Goal: Find specific page/section: Find specific page/section

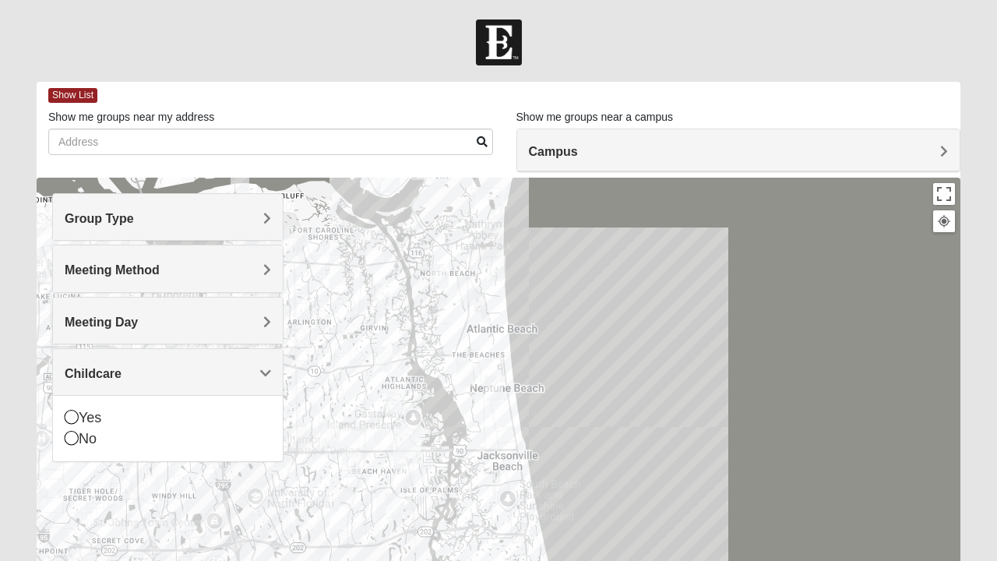
click at [326, 441] on img "Mens Hamilton 32250" at bounding box center [329, 436] width 31 height 38
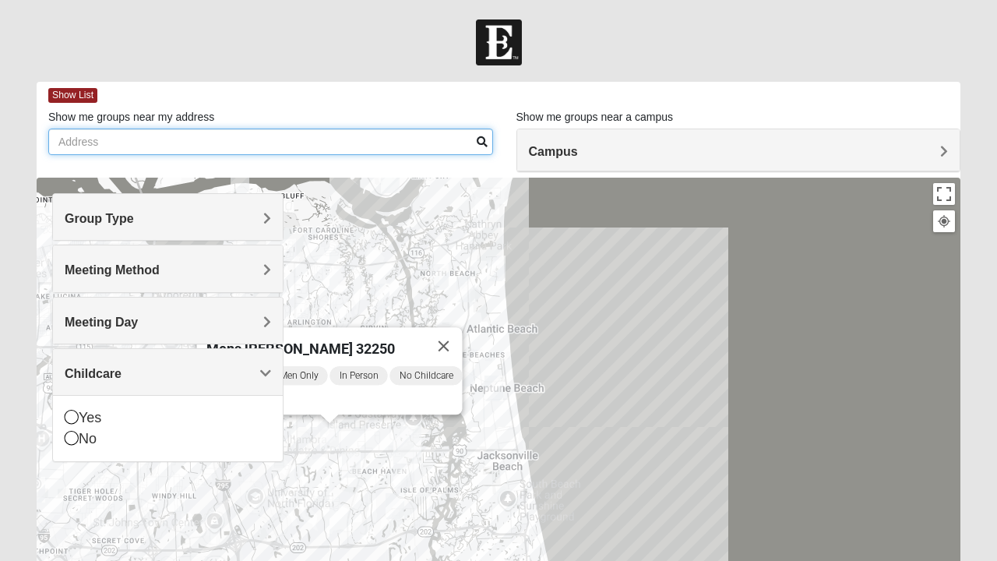
click at [284, 139] on input "Show me groups near my address" at bounding box center [270, 141] width 445 height 26
type input "12 palmwod ct jac"
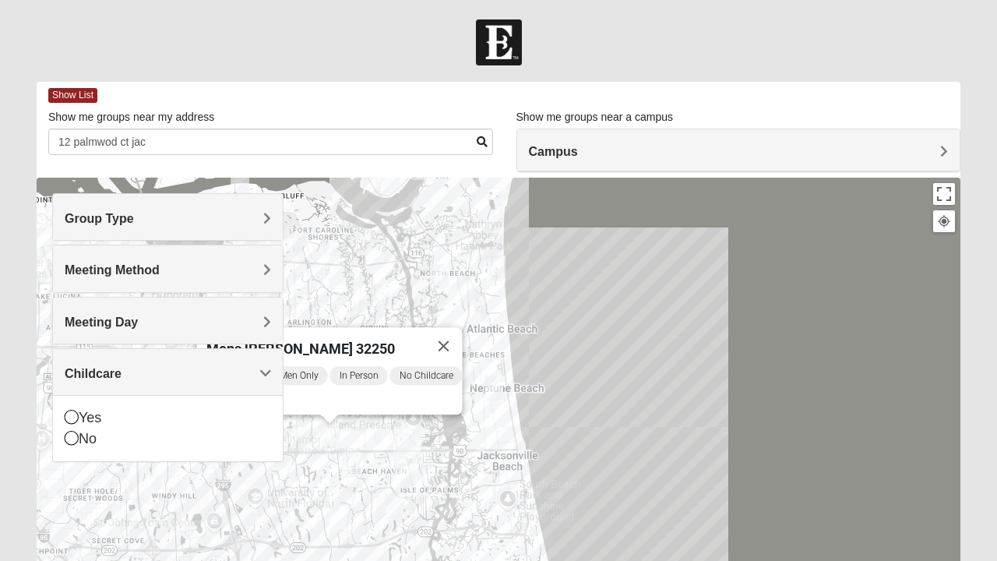
click at [326, 340] on span "Mens [PERSON_NAME] 32250" at bounding box center [300, 348] width 188 height 16
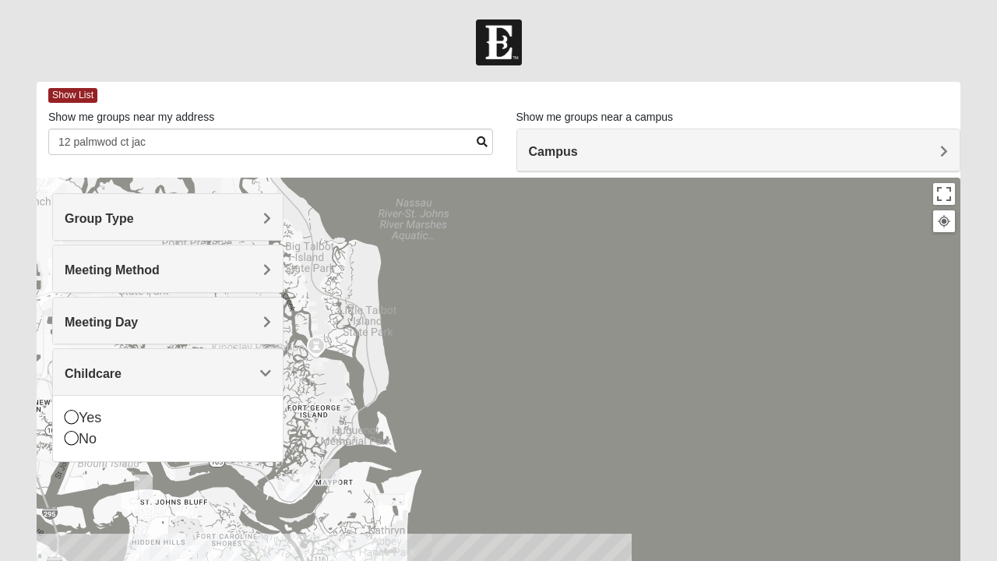
click at [195, 213] on h4 "Group Type" at bounding box center [168, 218] width 206 height 15
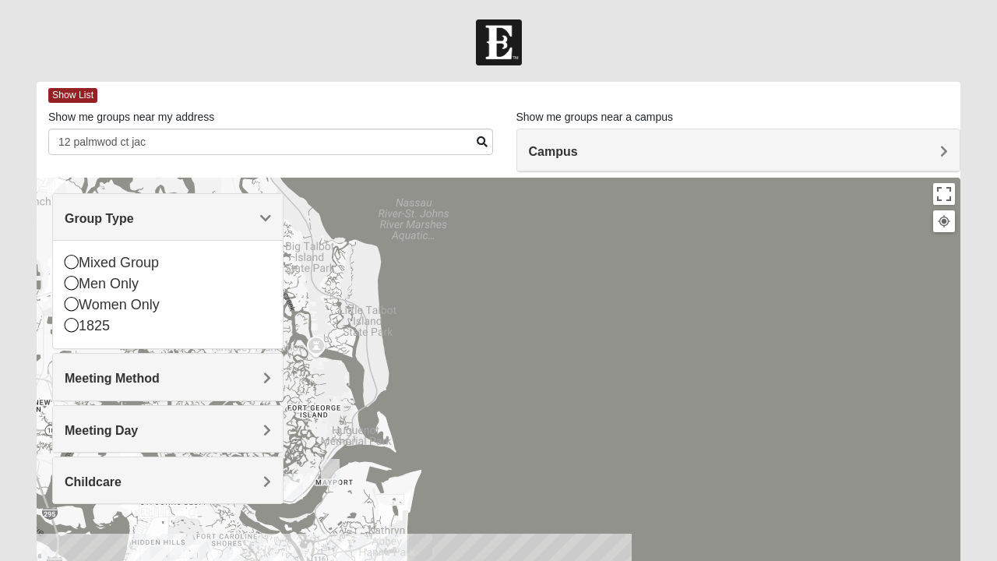
click at [72, 285] on icon at bounding box center [72, 283] width 14 height 14
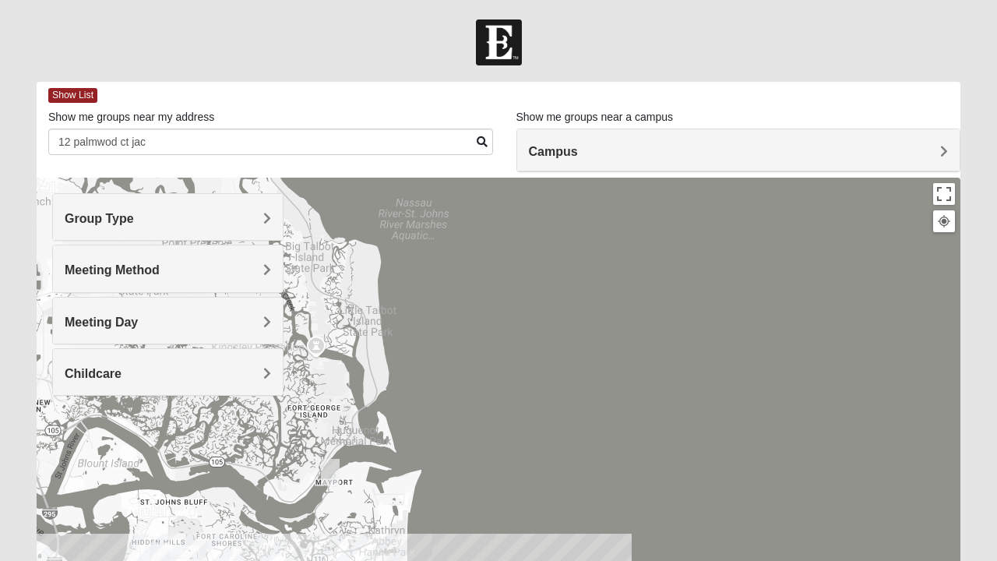
click at [186, 324] on h4 "Meeting Day" at bounding box center [168, 322] width 206 height 15
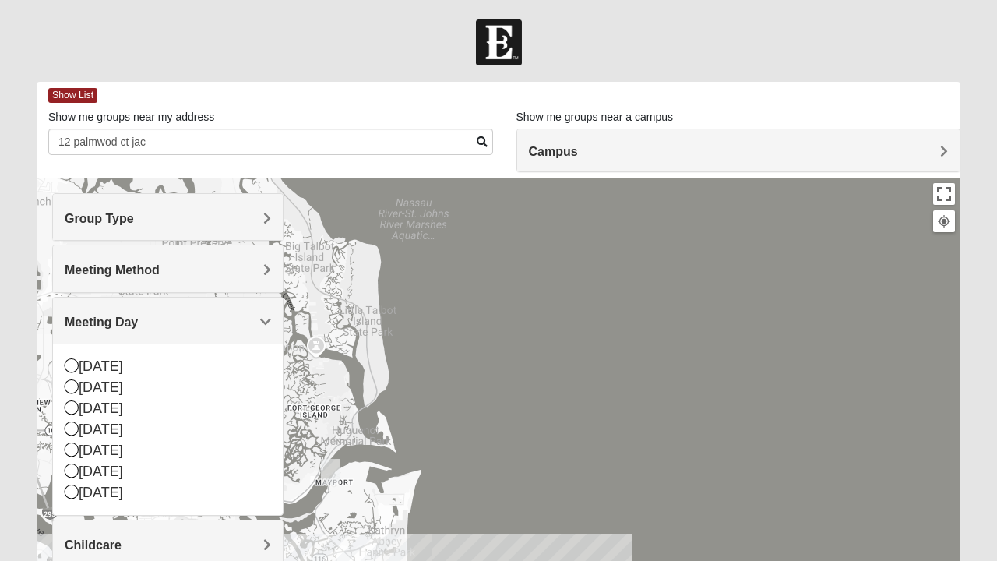
click at [83, 407] on div "[DATE]" at bounding box center [168, 408] width 206 height 21
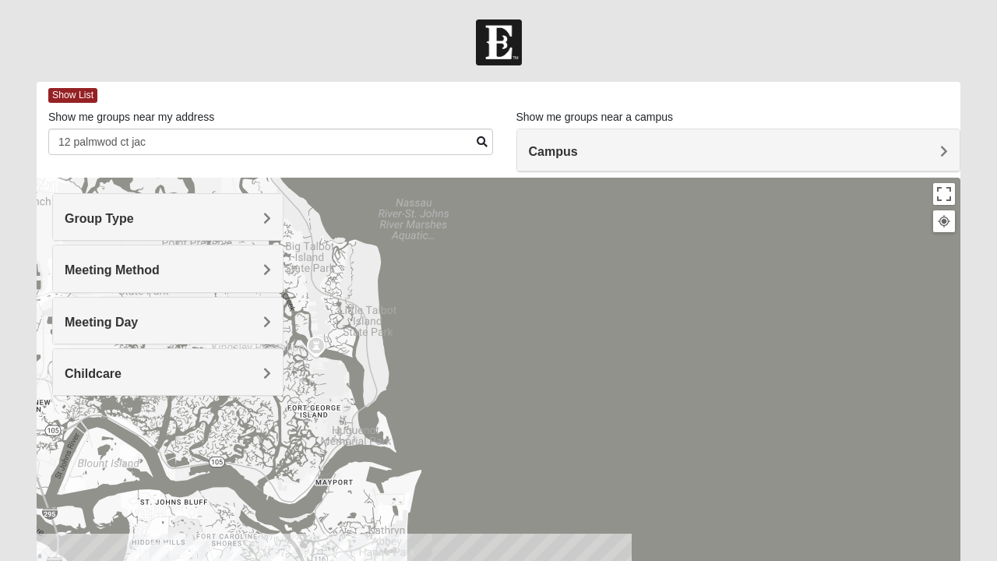
click at [180, 316] on h4 "Meeting Day" at bounding box center [168, 322] width 206 height 15
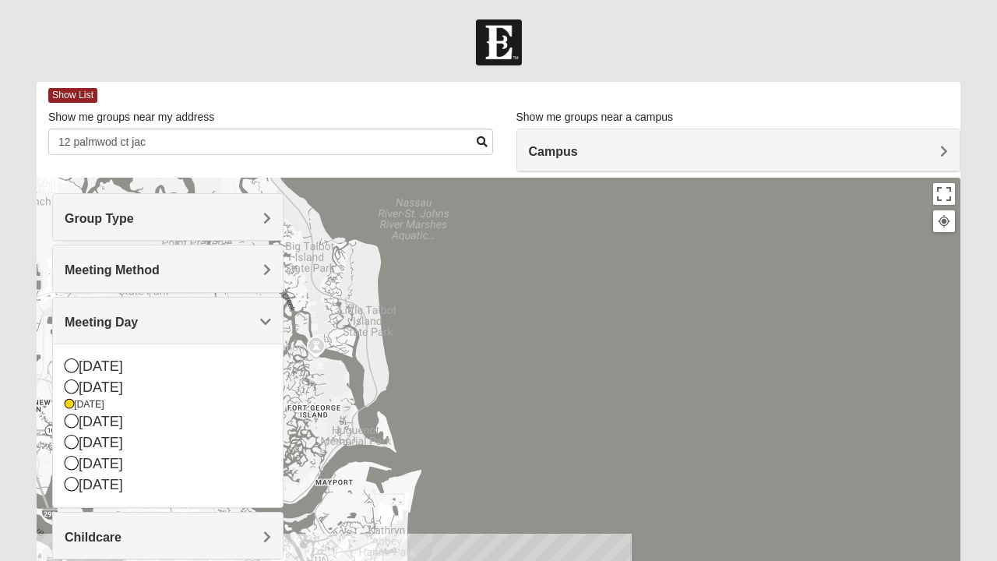
click at [204, 270] on h4 "Meeting Method" at bounding box center [168, 269] width 206 height 15
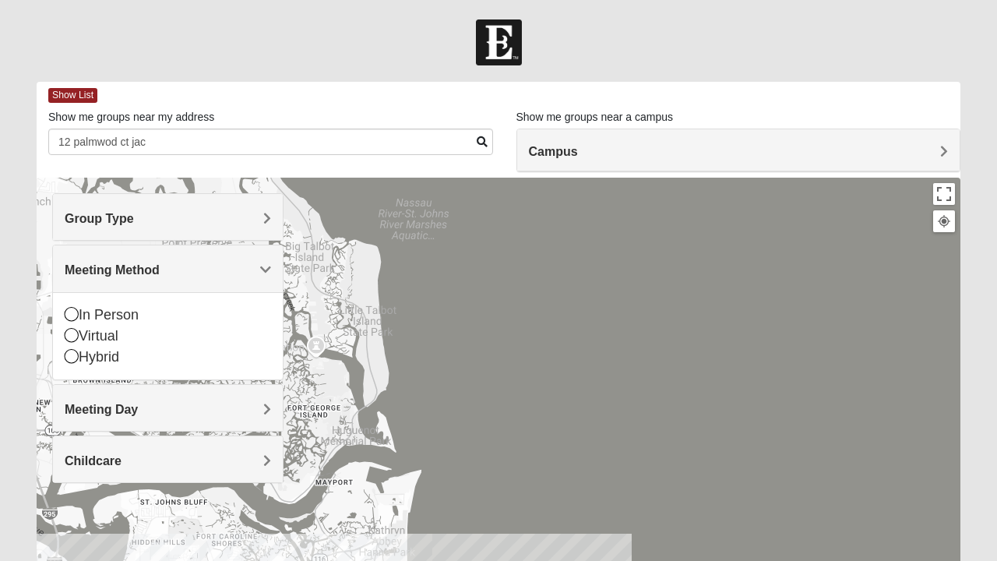
click at [77, 334] on icon at bounding box center [72, 335] width 14 height 14
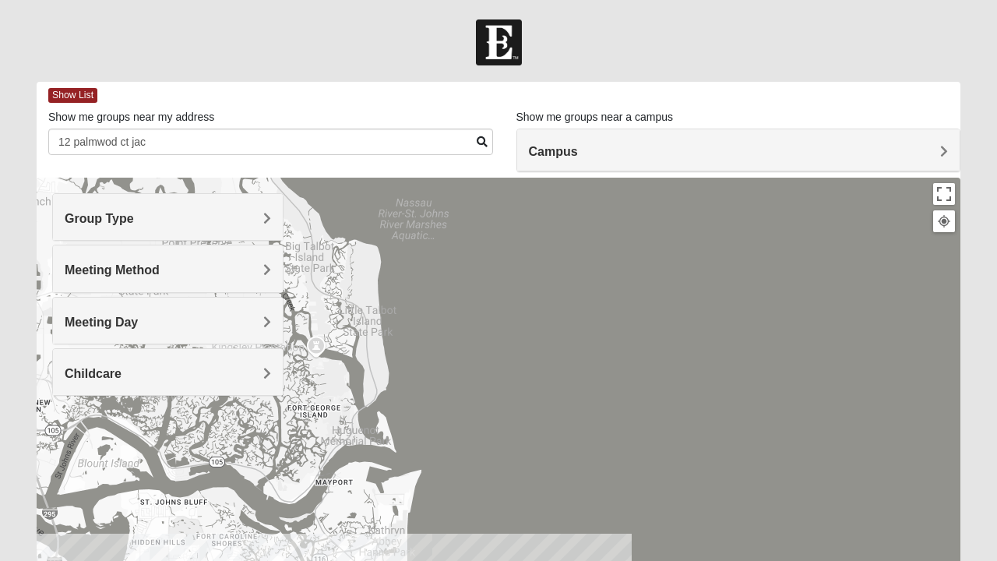
click at [733, 138] on div "Campus" at bounding box center [738, 150] width 443 height 42
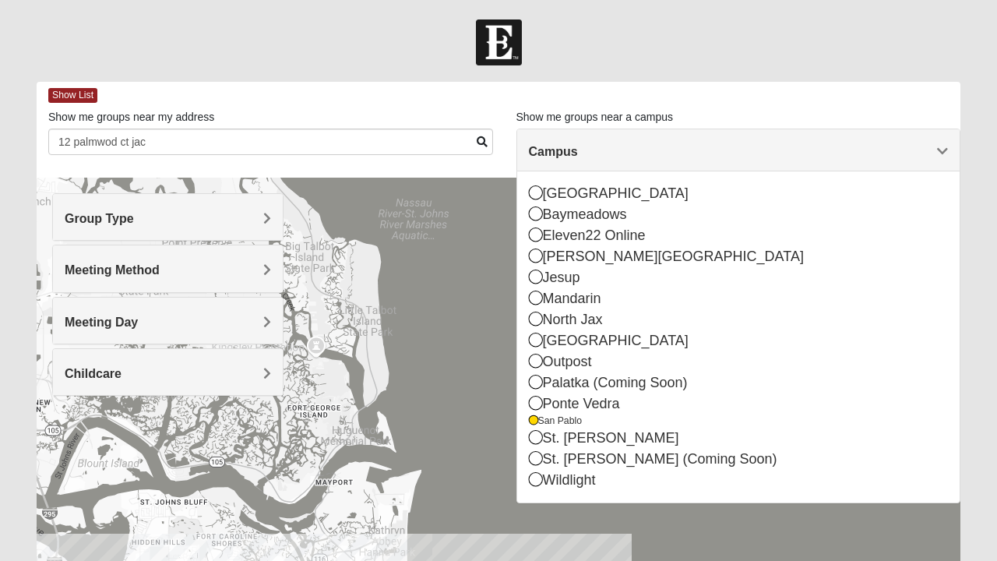
click at [732, 145] on h4 "Campus" at bounding box center [739, 151] width 420 height 15
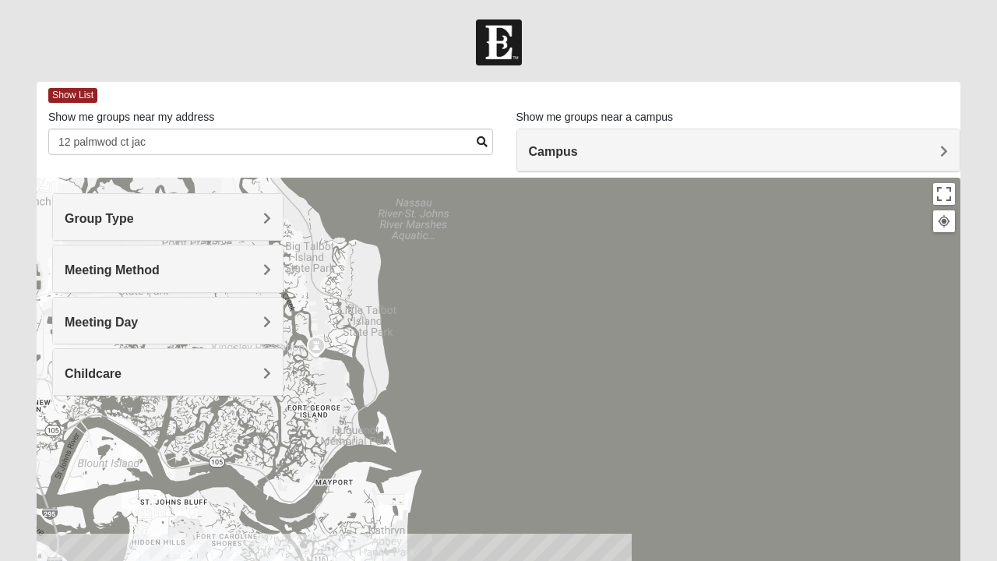
click at [480, 143] on span at bounding box center [482, 141] width 11 height 11
click at [478, 142] on span at bounding box center [482, 141] width 11 height 11
click at [350, 429] on div at bounding box center [499, 489] width 924 height 623
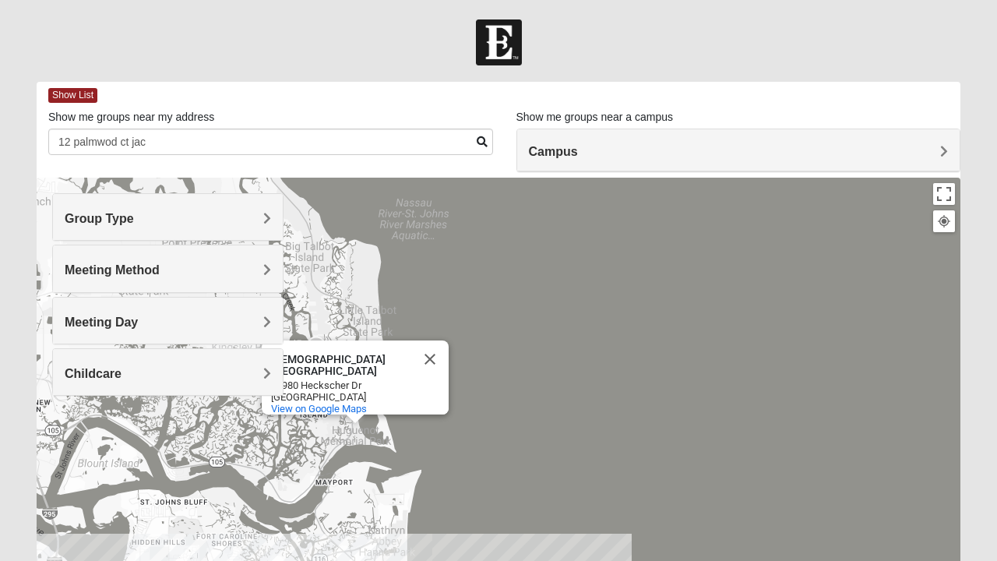
click at [201, 374] on h4 "Childcare" at bounding box center [168, 373] width 206 height 15
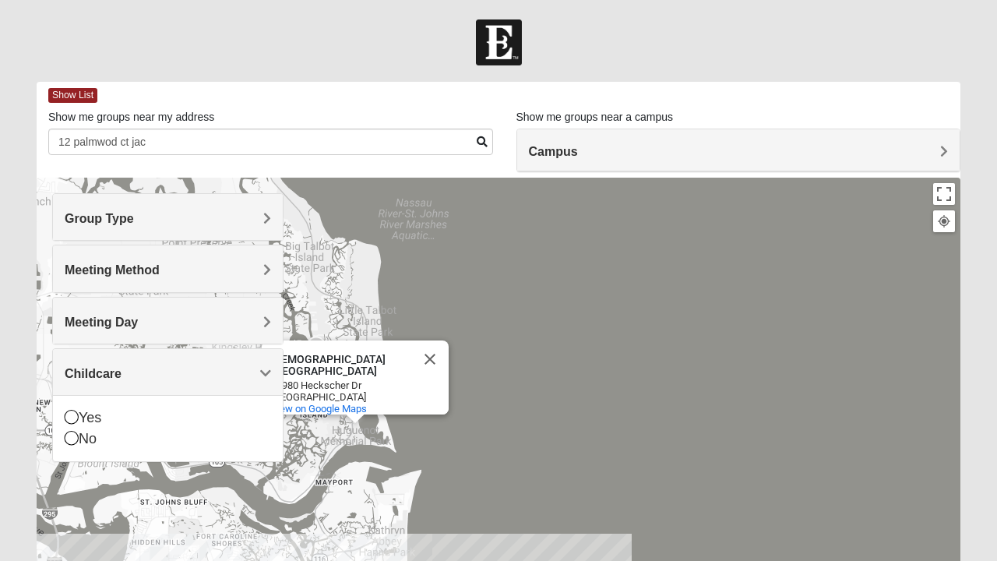
click at [82, 441] on div "No" at bounding box center [168, 438] width 206 height 21
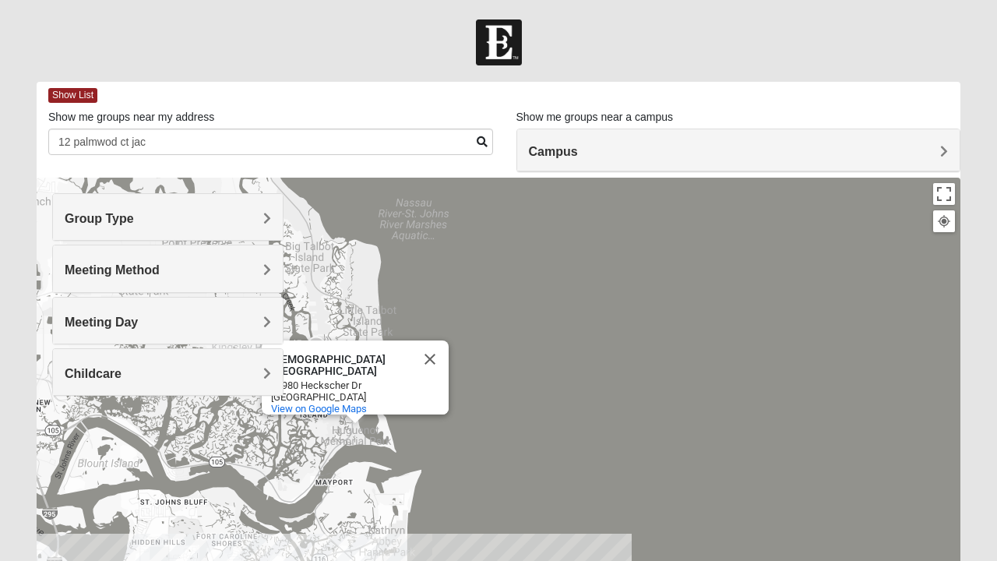
click at [71, 442] on div "[GEOGRAPHIC_DATA] [STREET_ADDRESS] View on Google Maps" at bounding box center [499, 489] width 924 height 623
click at [195, 360] on div "Childcare" at bounding box center [168, 372] width 230 height 46
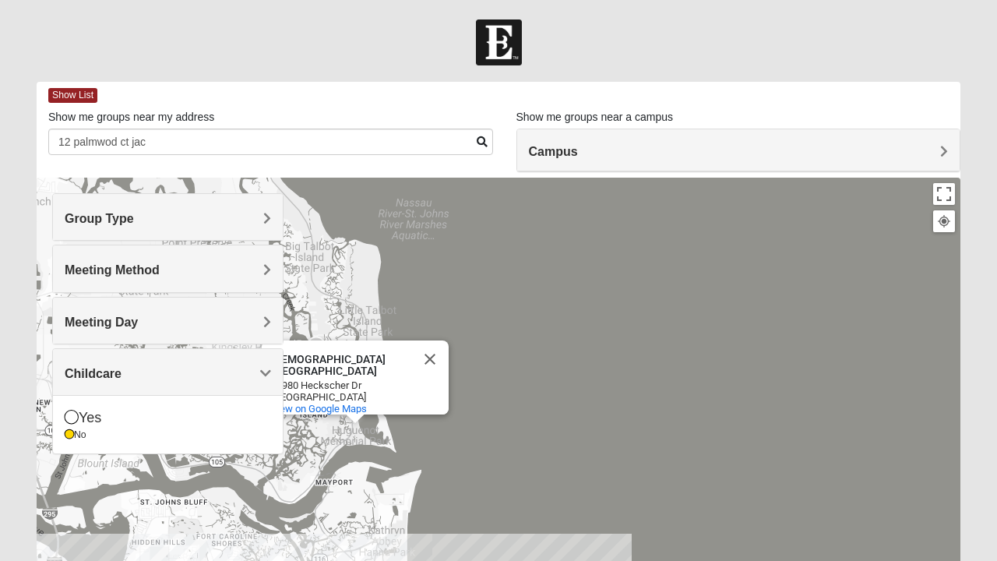
click at [585, 336] on div "[GEOGRAPHIC_DATA] [STREET_ADDRESS] View on Google Maps" at bounding box center [499, 489] width 924 height 623
click at [318, 491] on div "[GEOGRAPHIC_DATA] [STREET_ADDRESS] View on Google Maps" at bounding box center [499, 489] width 924 height 623
click at [346, 424] on div at bounding box center [355, 418] width 19 height 9
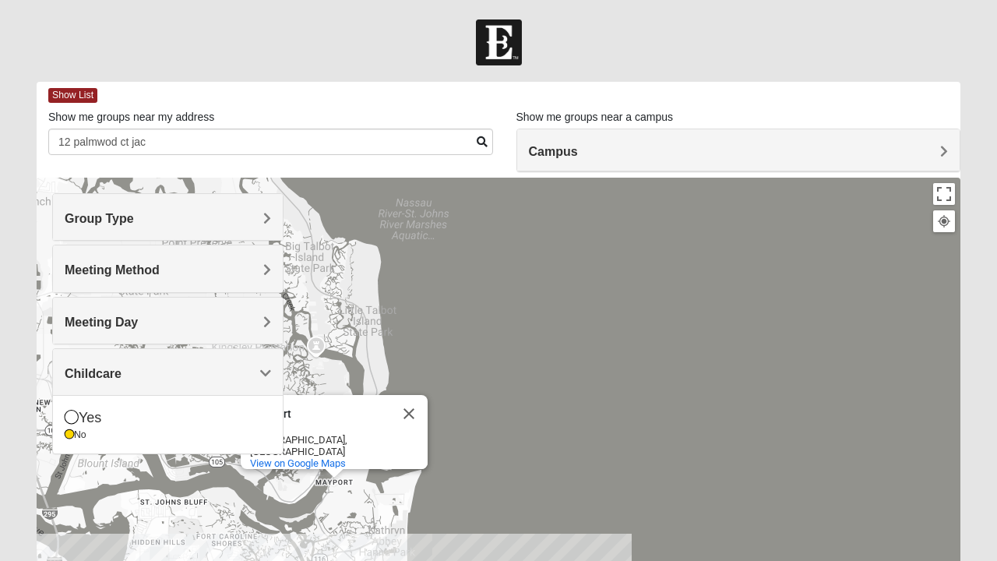
click at [354, 312] on div "Mayport Mayport [GEOGRAPHIC_DATA], [GEOGRAPHIC_DATA] View on Google Maps" at bounding box center [499, 489] width 924 height 623
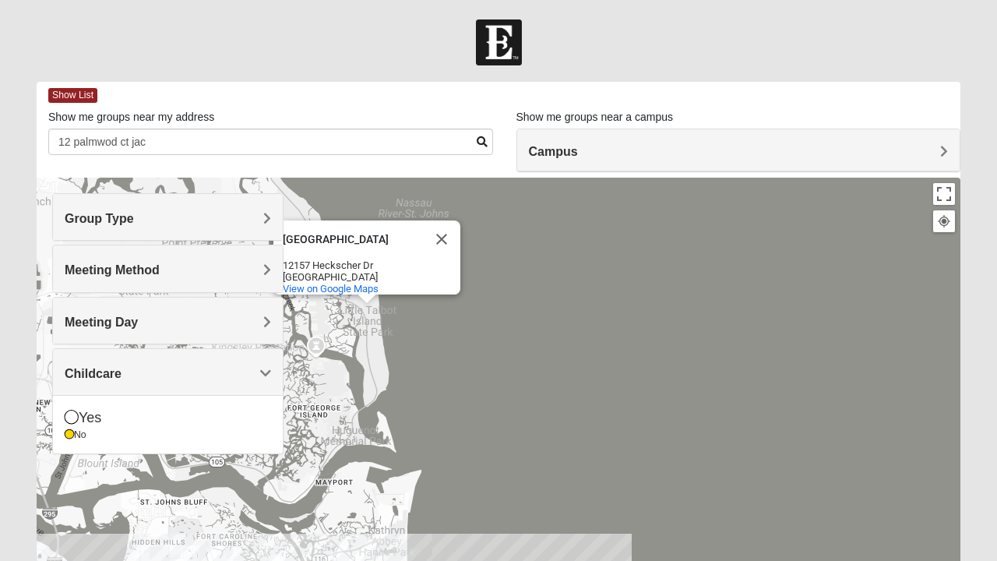
click at [208, 488] on div "[GEOGRAPHIC_DATA] [GEOGRAPHIC_DATA] [STREET_ADDRESS] View on Google Maps" at bounding box center [499, 489] width 924 height 623
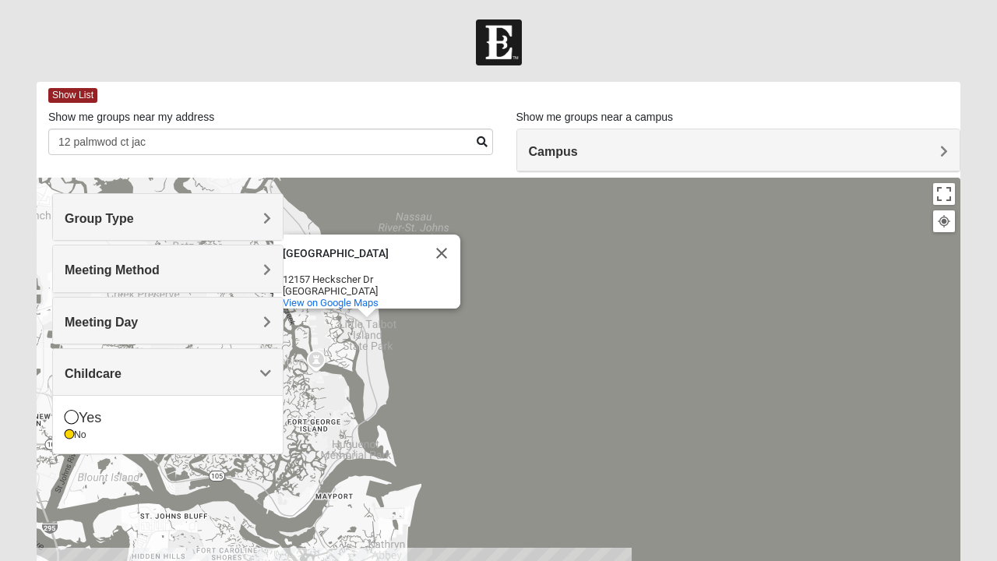
click at [344, 391] on div "[GEOGRAPHIC_DATA] [GEOGRAPHIC_DATA] [STREET_ADDRESS] View on Google Maps" at bounding box center [499, 489] width 924 height 623
click at [382, 519] on div "[GEOGRAPHIC_DATA] [GEOGRAPHIC_DATA] [STREET_ADDRESS] View on Google Maps" at bounding box center [499, 489] width 924 height 623
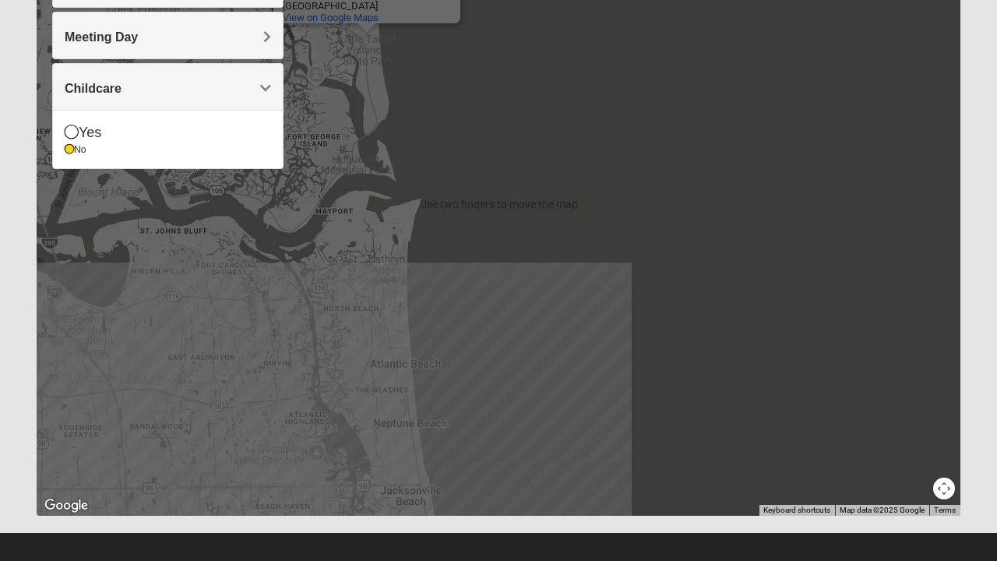
scroll to position [297, 0]
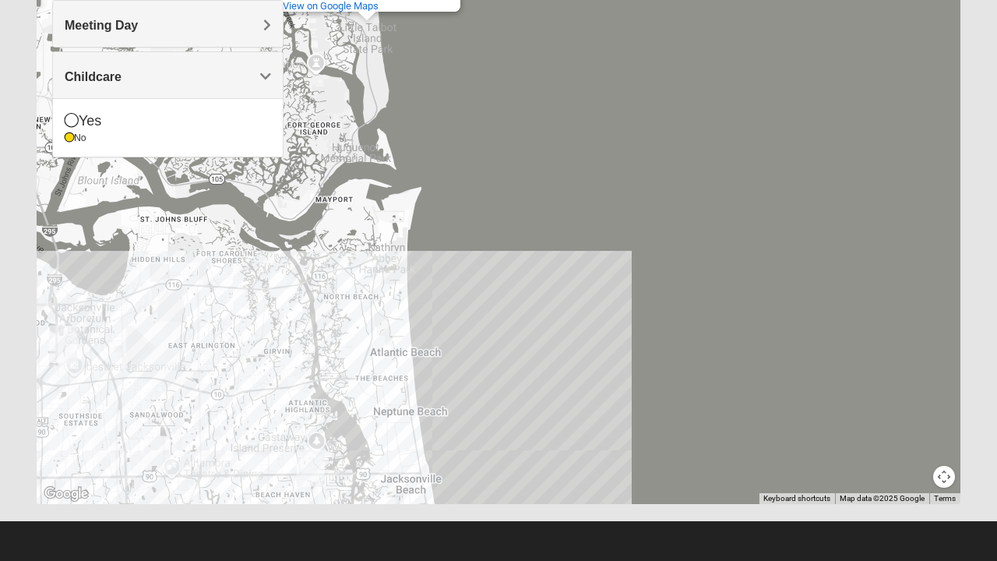
click at [402, 417] on div "[GEOGRAPHIC_DATA] [GEOGRAPHIC_DATA] [STREET_ADDRESS] View on Google Maps" at bounding box center [499, 192] width 924 height 623
click at [407, 480] on div "[GEOGRAPHIC_DATA] [GEOGRAPHIC_DATA] [STREET_ADDRESS] View on Google Maps" at bounding box center [499, 192] width 924 height 623
click at [400, 484] on div "[GEOGRAPHIC_DATA] [GEOGRAPHIC_DATA] [STREET_ADDRESS] View on Google Maps" at bounding box center [499, 192] width 924 height 623
click at [73, 139] on icon at bounding box center [69, 137] width 9 height 9
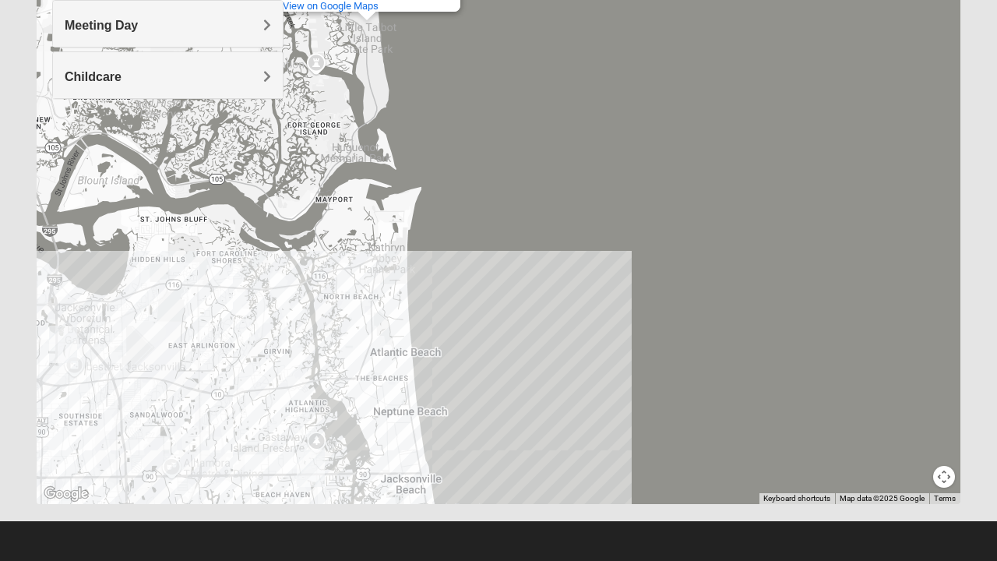
click at [405, 479] on div "[GEOGRAPHIC_DATA] [GEOGRAPHIC_DATA] [STREET_ADDRESS] View on Google Maps" at bounding box center [499, 192] width 924 height 623
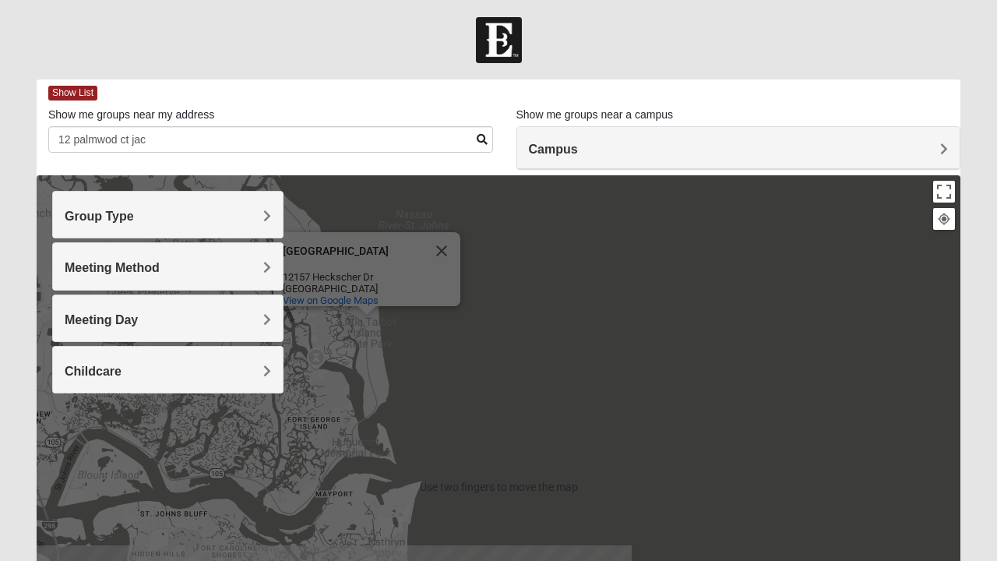
scroll to position [0, 0]
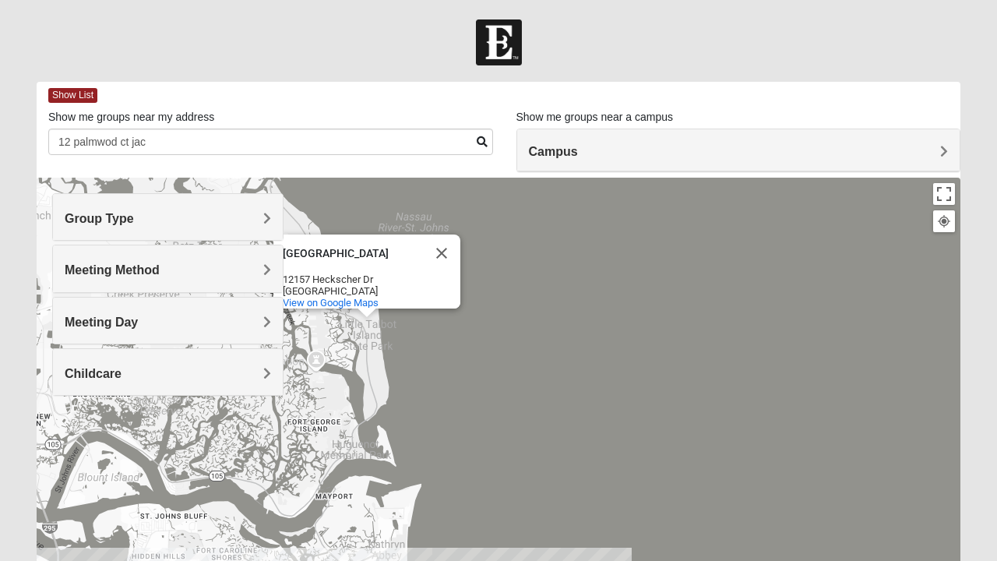
click at [645, 145] on h4 "Campus" at bounding box center [739, 151] width 420 height 15
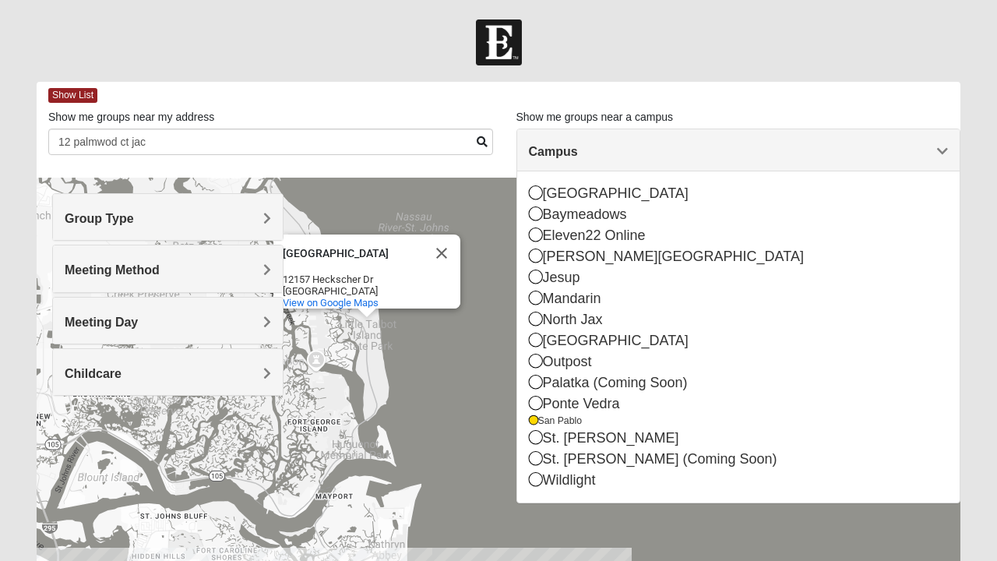
click at [533, 417] on icon at bounding box center [533, 420] width 9 height 9
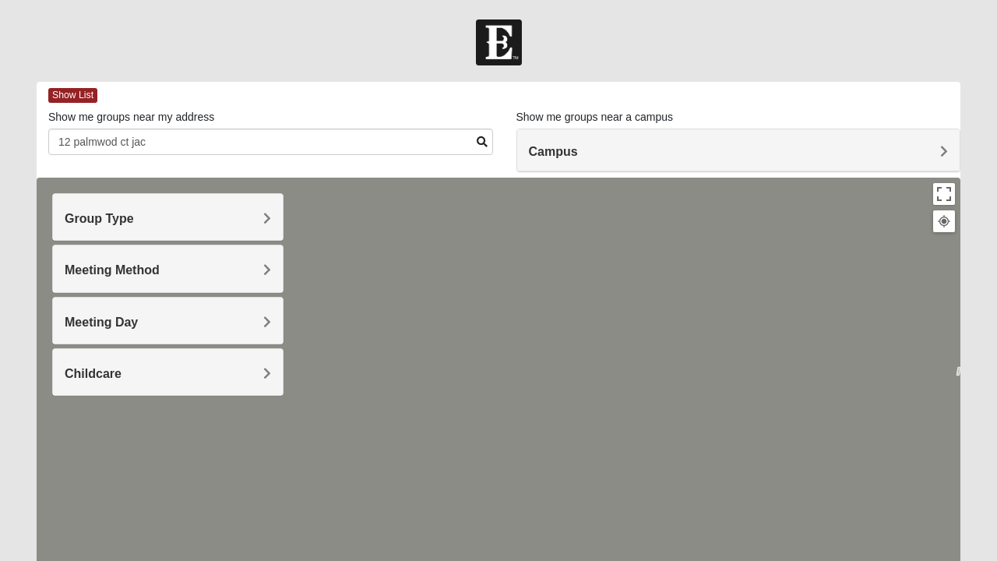
click at [939, 547] on div "[GEOGRAPHIC_DATA] [GEOGRAPHIC_DATA] [STREET_ADDRESS] View on Google Maps" at bounding box center [499, 489] width 924 height 623
click at [131, 326] on span "Meeting Day" at bounding box center [101, 321] width 73 height 13
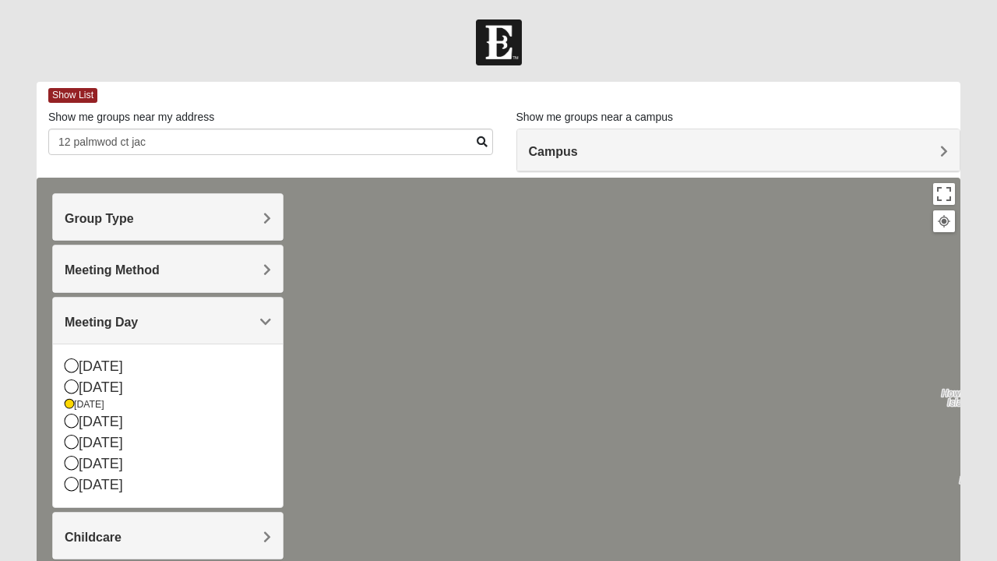
click at [74, 382] on icon at bounding box center [72, 386] width 14 height 14
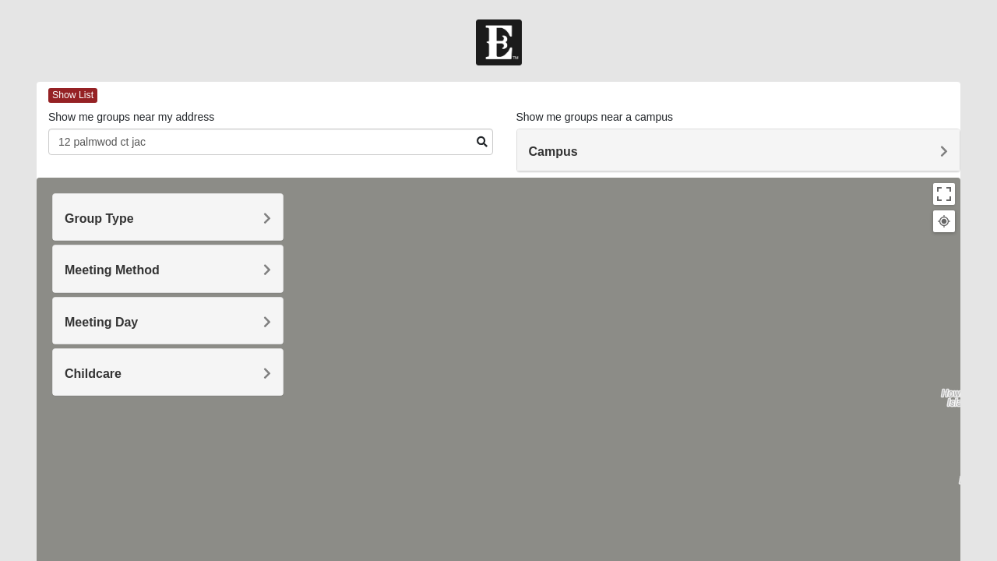
click at [567, 164] on div "Campus" at bounding box center [738, 150] width 443 height 42
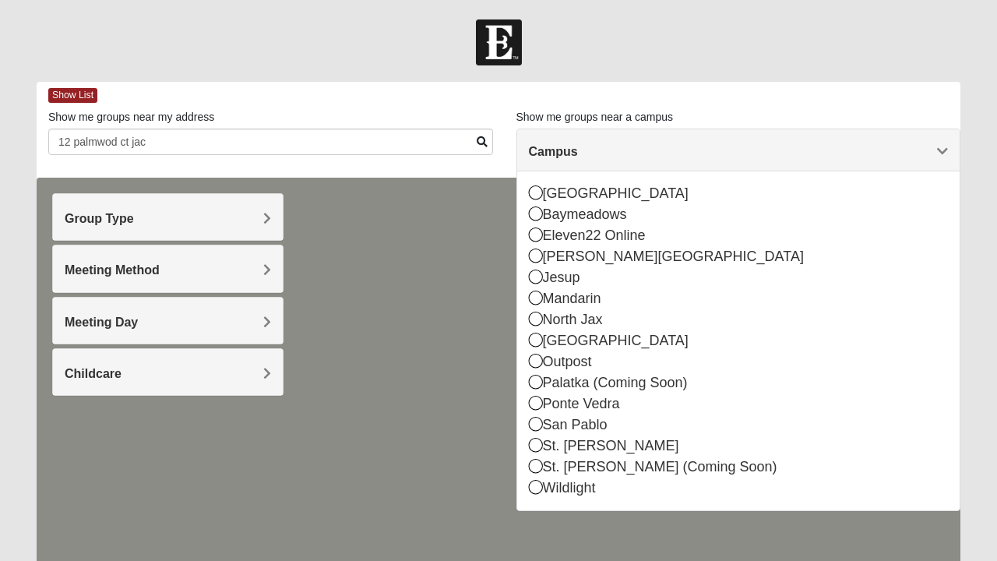
click at [537, 411] on div "Ponte Vedra" at bounding box center [739, 403] width 420 height 21
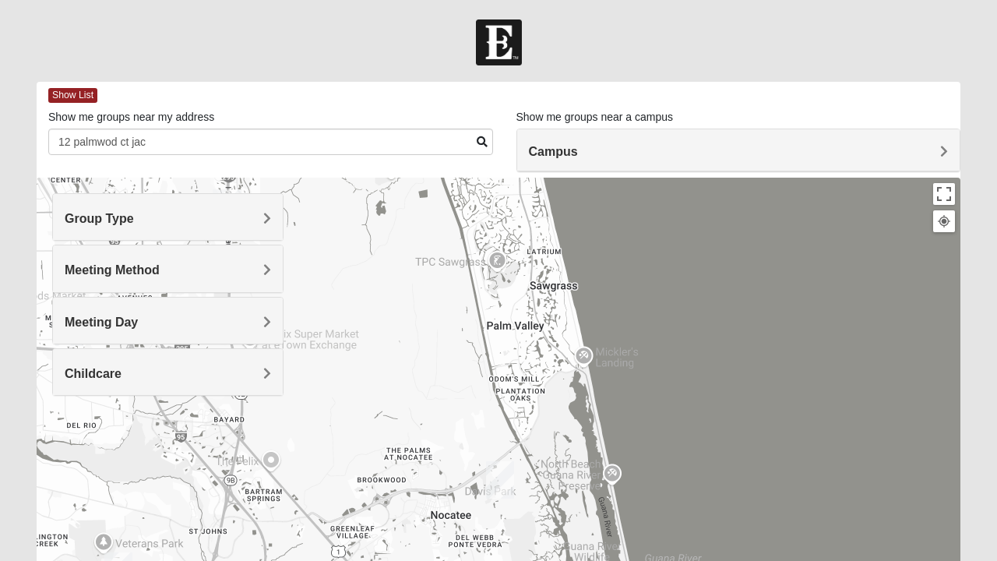
click at [494, 463] on img "Ponte Vedra" at bounding box center [500, 480] width 40 height 50
